Goal: Task Accomplishment & Management: Use online tool/utility

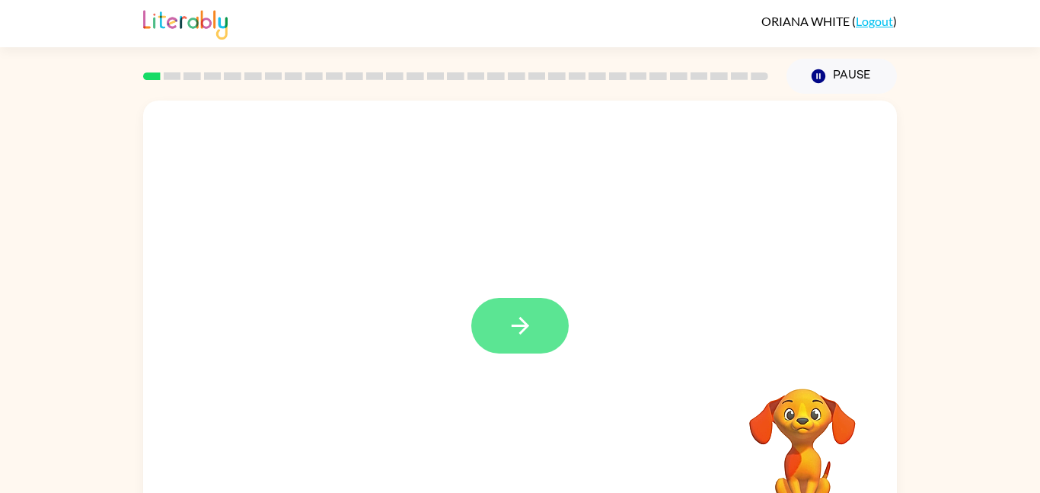
click at [501, 319] on button "button" at bounding box center [519, 326] width 97 height 56
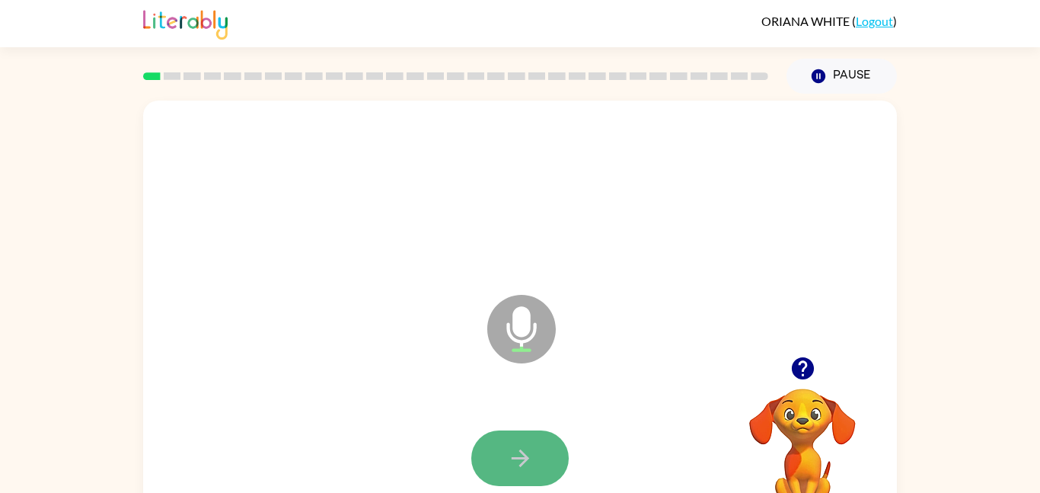
click at [510, 459] on icon "button" at bounding box center [520, 458] width 27 height 27
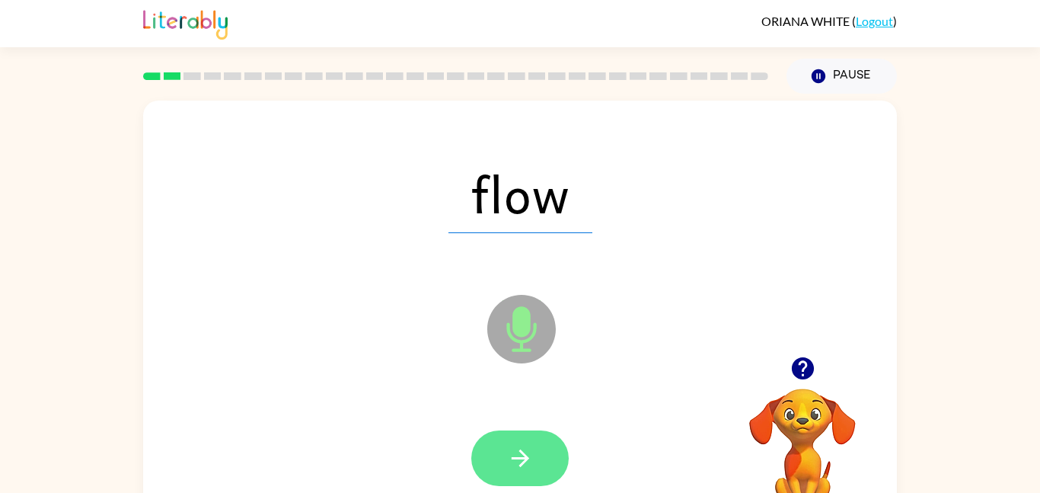
click at [561, 461] on button "button" at bounding box center [519, 458] width 97 height 56
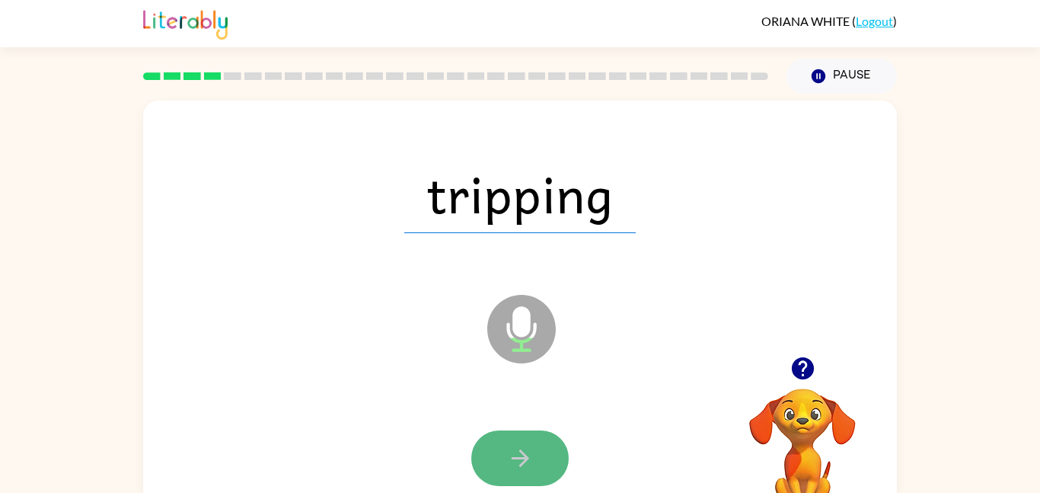
click at [527, 460] on icon "button" at bounding box center [520, 458] width 27 height 27
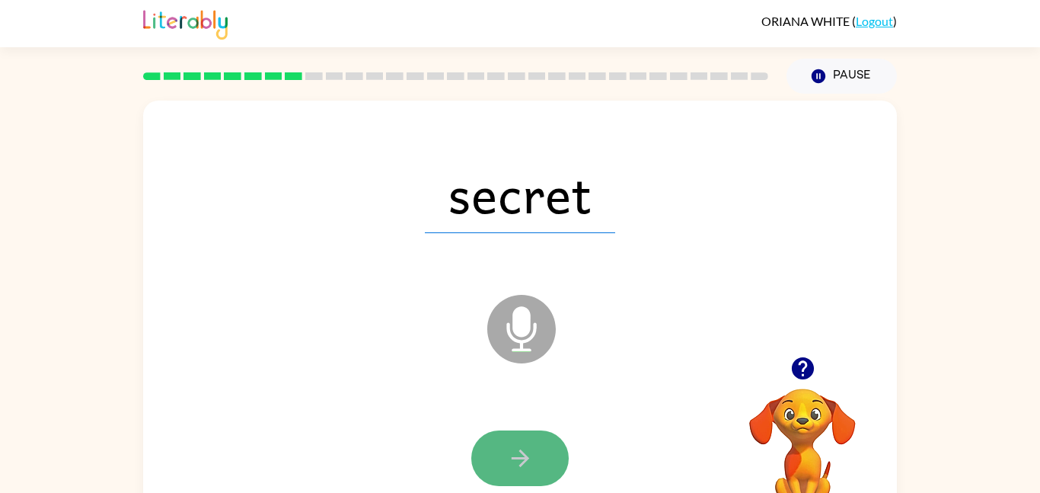
click at [498, 483] on button "button" at bounding box center [519, 458] width 97 height 56
click at [516, 466] on icon "button" at bounding box center [520, 458] width 27 height 27
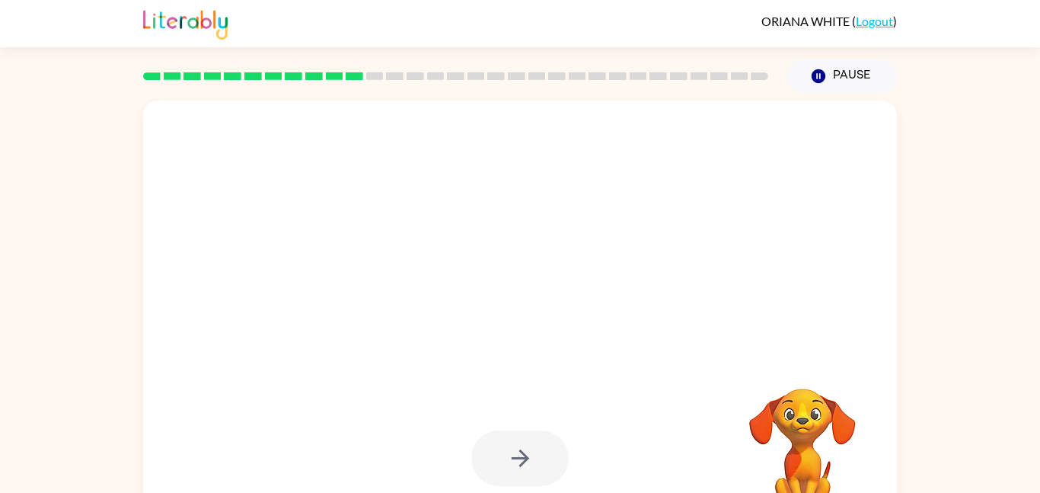
click at [531, 467] on div at bounding box center [519, 458] width 97 height 56
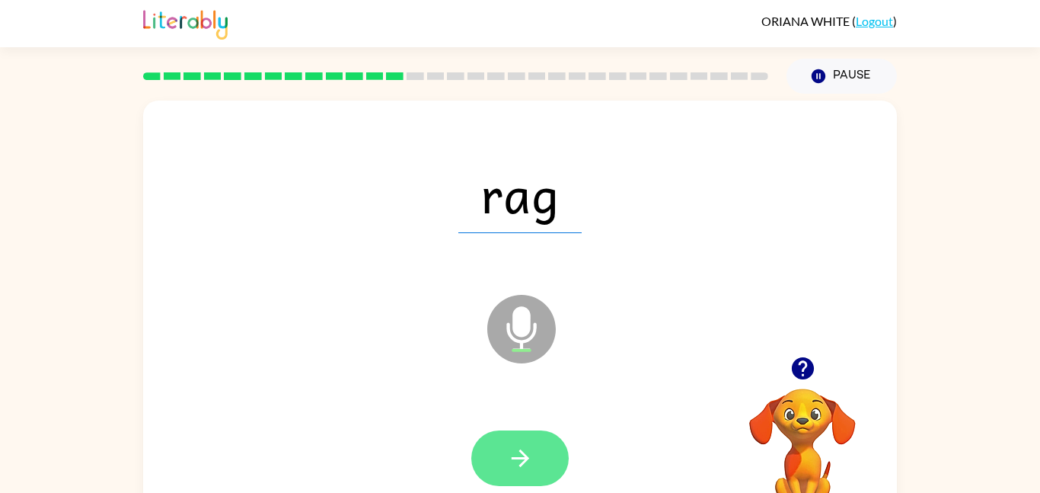
click at [516, 469] on icon "button" at bounding box center [520, 458] width 27 height 27
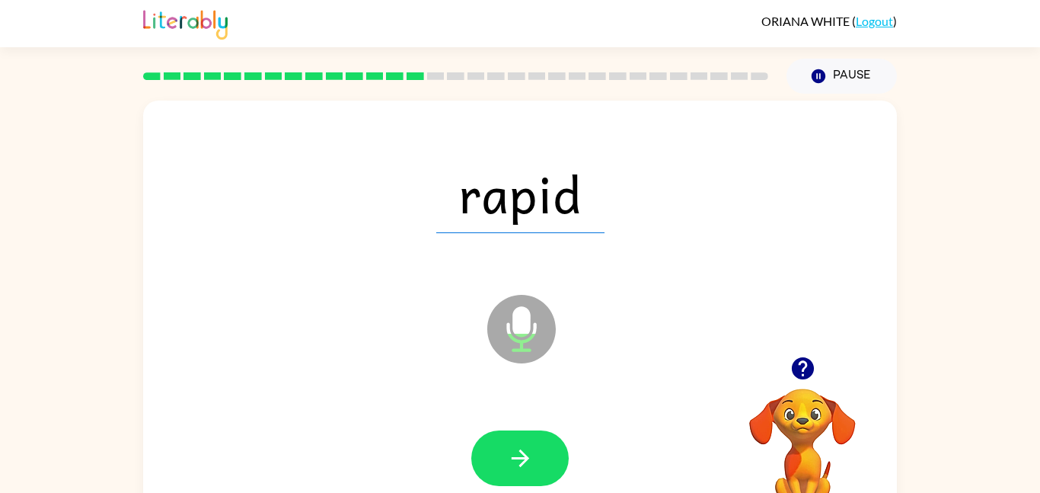
click at [573, 251] on div "rapid" at bounding box center [519, 193] width 723 height 125
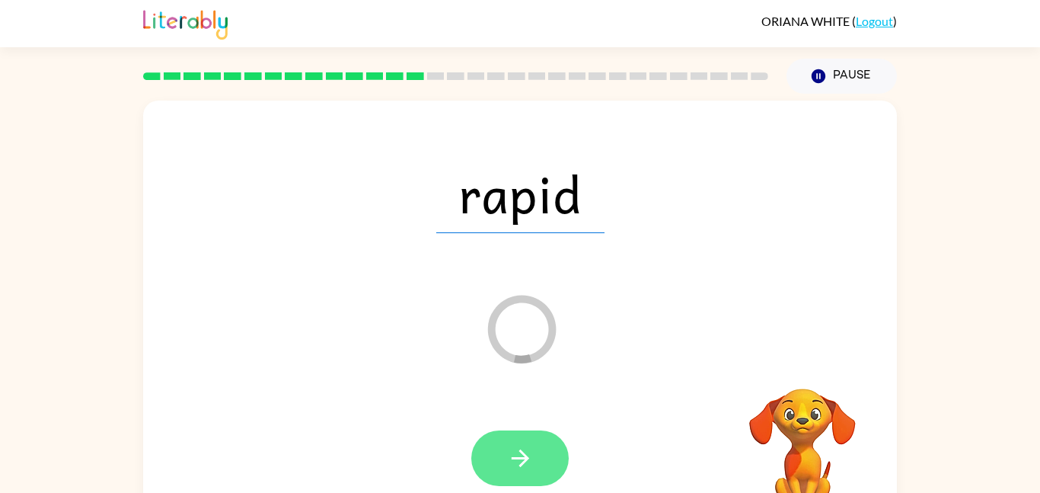
click at [545, 461] on button "button" at bounding box center [519, 458] width 97 height 56
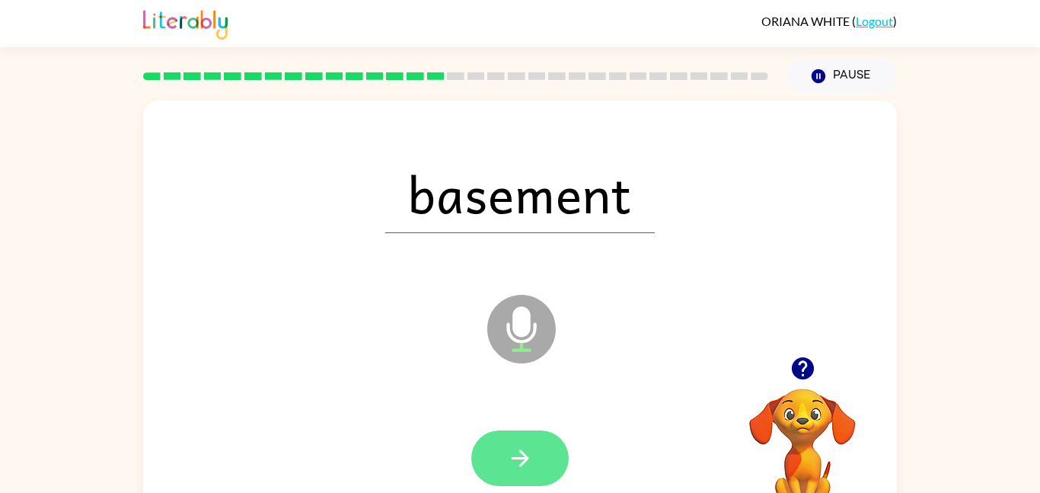
click at [538, 462] on button "button" at bounding box center [519, 458] width 97 height 56
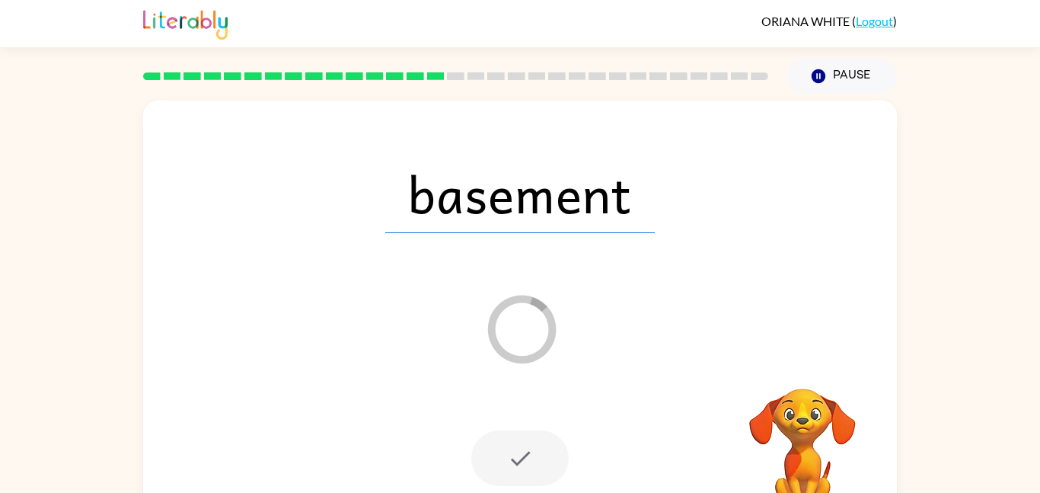
click at [521, 456] on div at bounding box center [519, 458] width 97 height 56
click at [521, 457] on div at bounding box center [519, 458] width 97 height 56
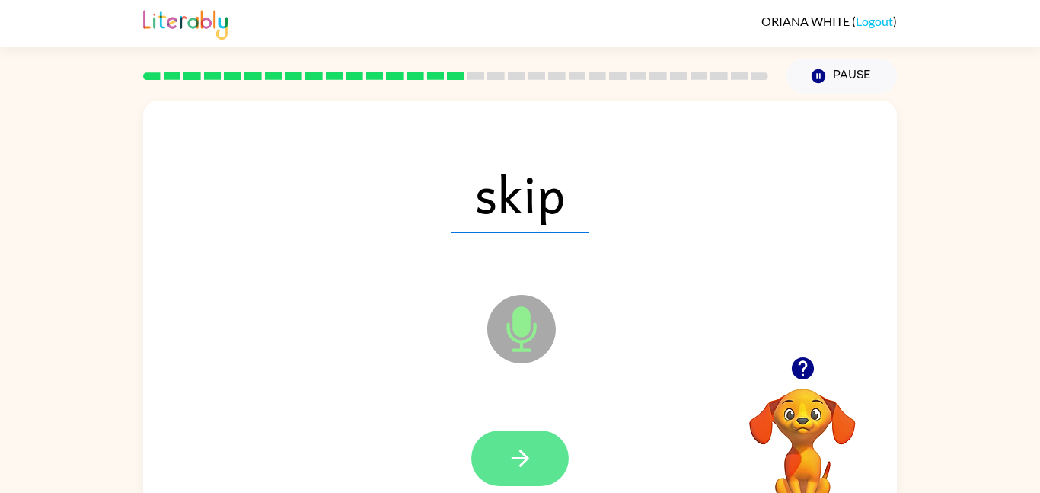
click at [543, 438] on button "button" at bounding box center [519, 458] width 97 height 56
click at [551, 446] on button "button" at bounding box center [519, 458] width 97 height 56
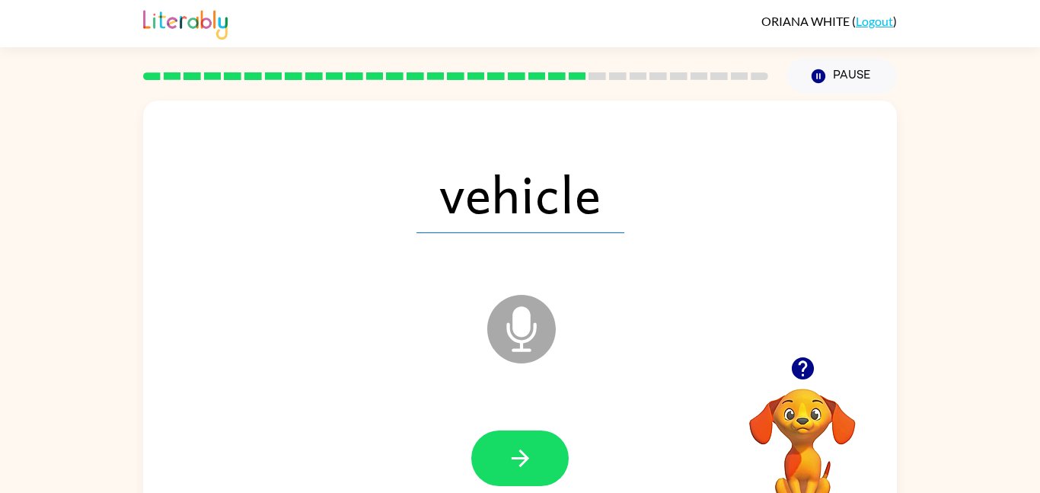
click at [497, 13] on div "[PERSON_NAME] ( Logout )" at bounding box center [520, 23] width 754 height 47
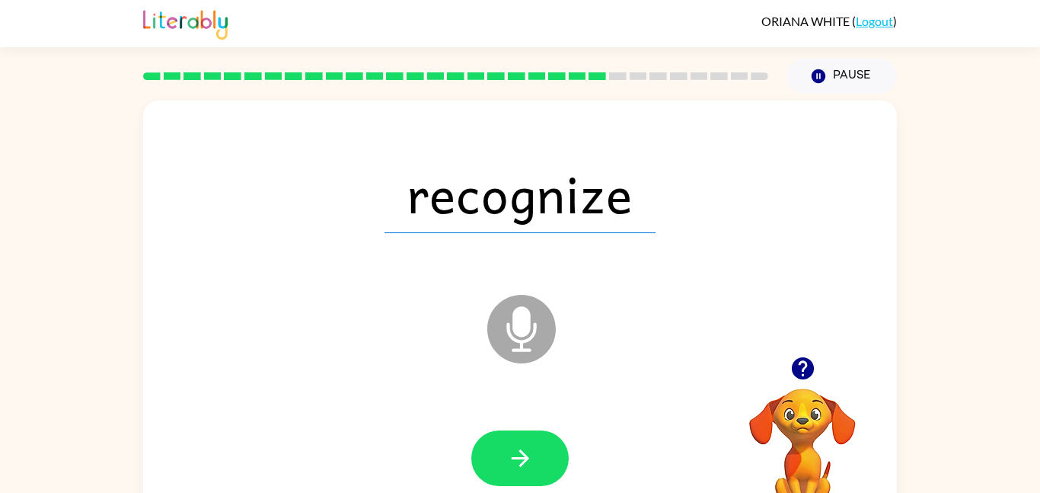
scroll to position [20, 0]
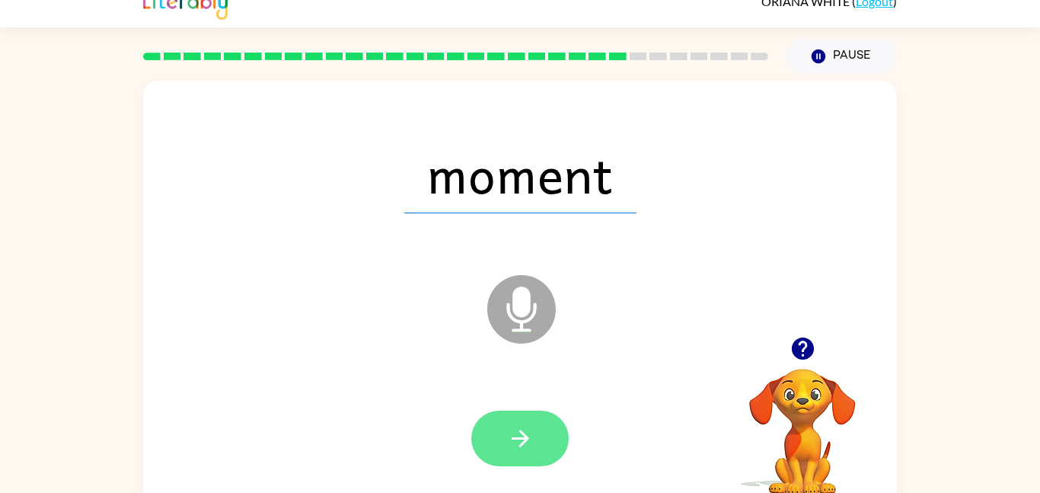
click at [521, 445] on icon "button" at bounding box center [520, 439] width 18 height 18
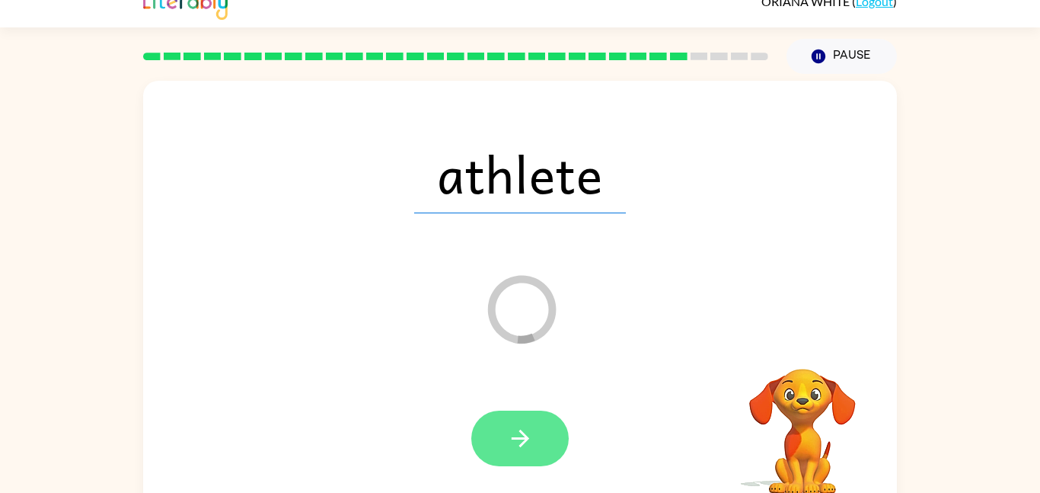
click at [535, 445] on button "button" at bounding box center [519, 438] width 97 height 56
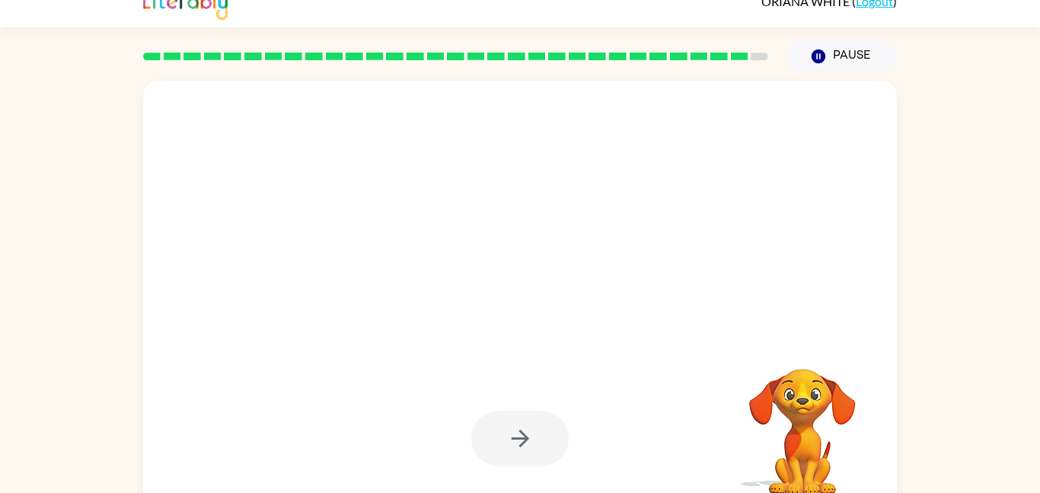
click at [523, 447] on div at bounding box center [519, 438] width 97 height 56
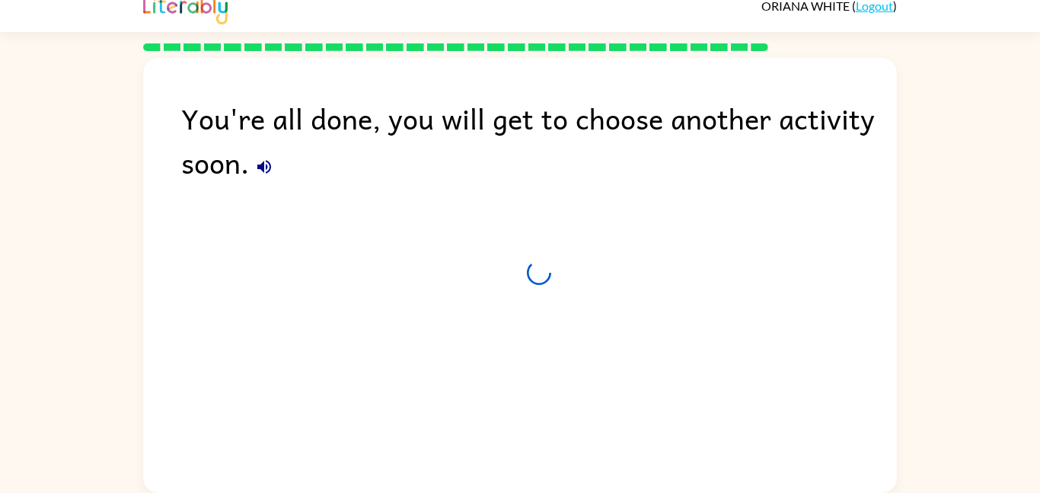
scroll to position [15, 0]
